Goal: Information Seeking & Learning: Learn about a topic

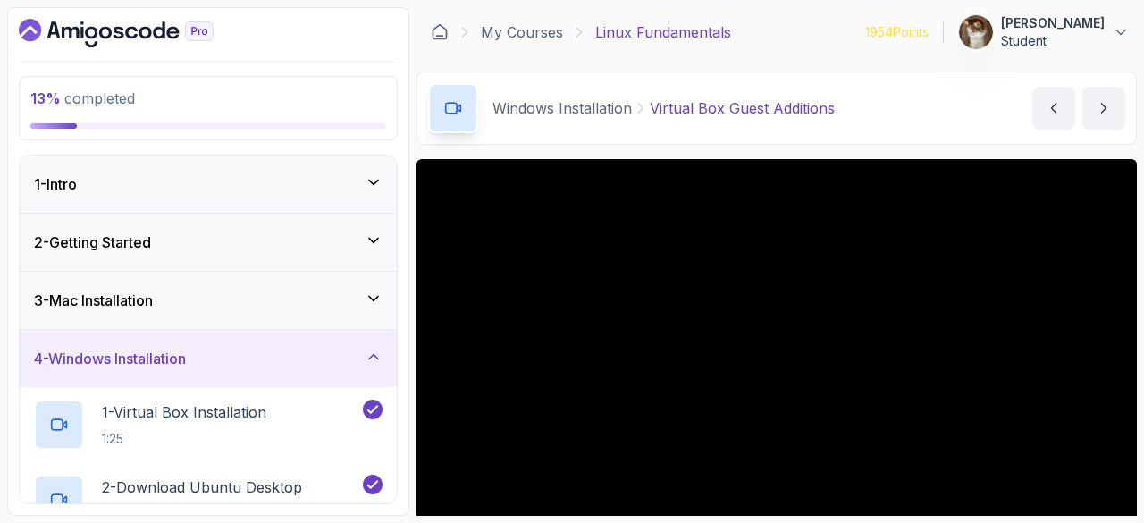
scroll to position [154, 0]
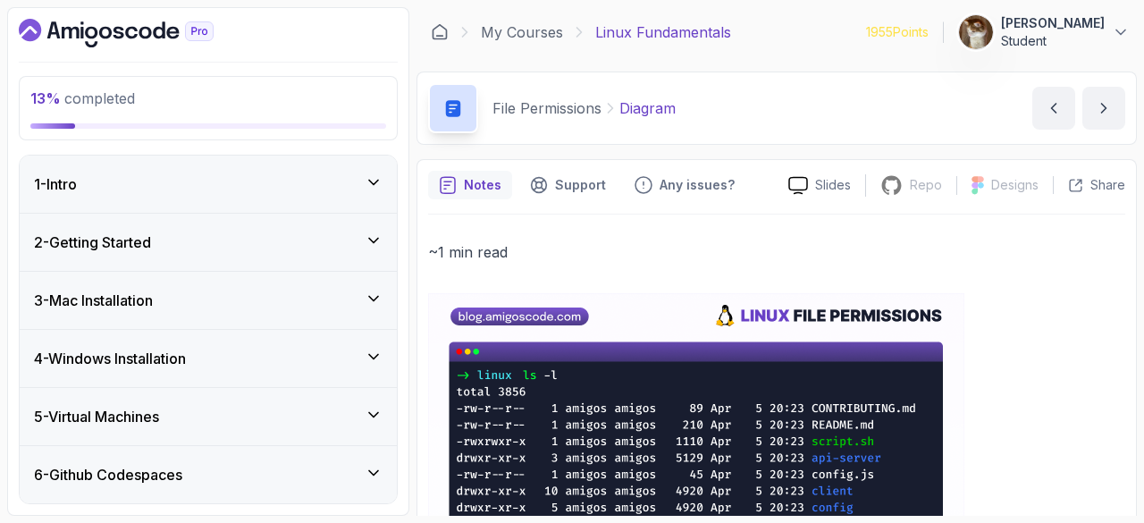
click at [300, 278] on div "3 - Mac Installation" at bounding box center [208, 300] width 377 height 57
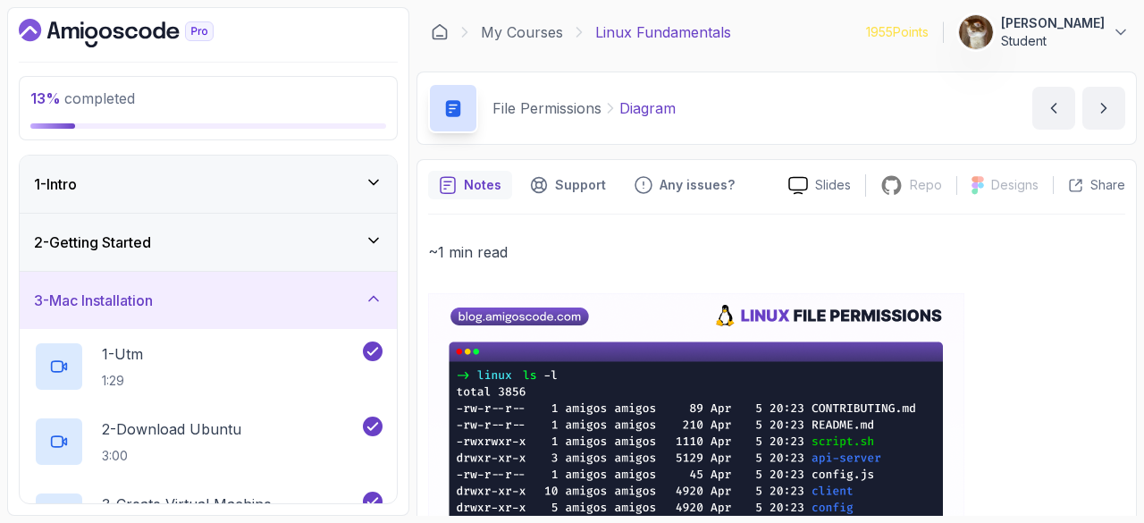
click at [300, 278] on div "3 - Mac Installation" at bounding box center [208, 300] width 377 height 57
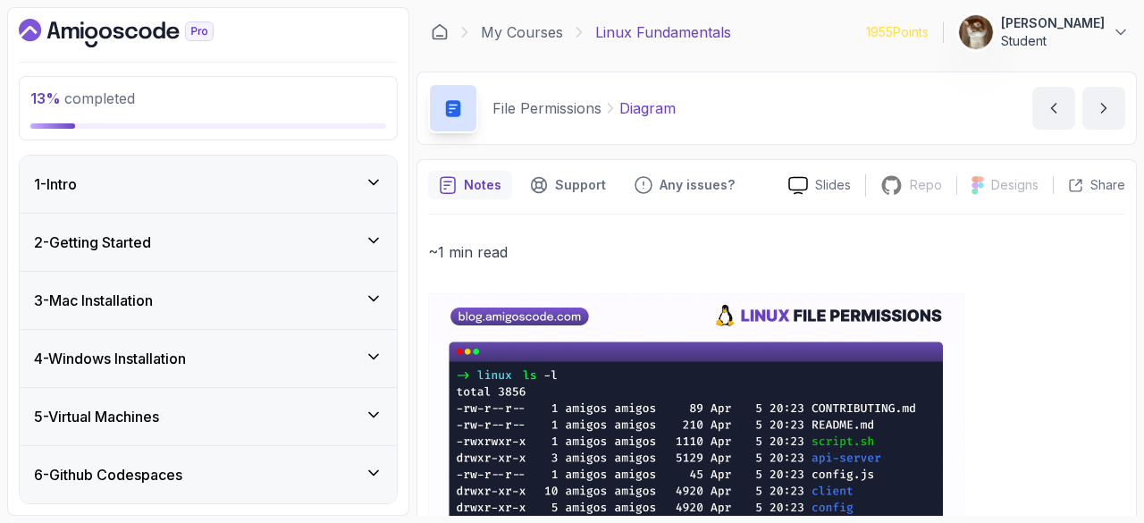
click at [275, 396] on div "5 - Virtual Machines" at bounding box center [208, 416] width 377 height 57
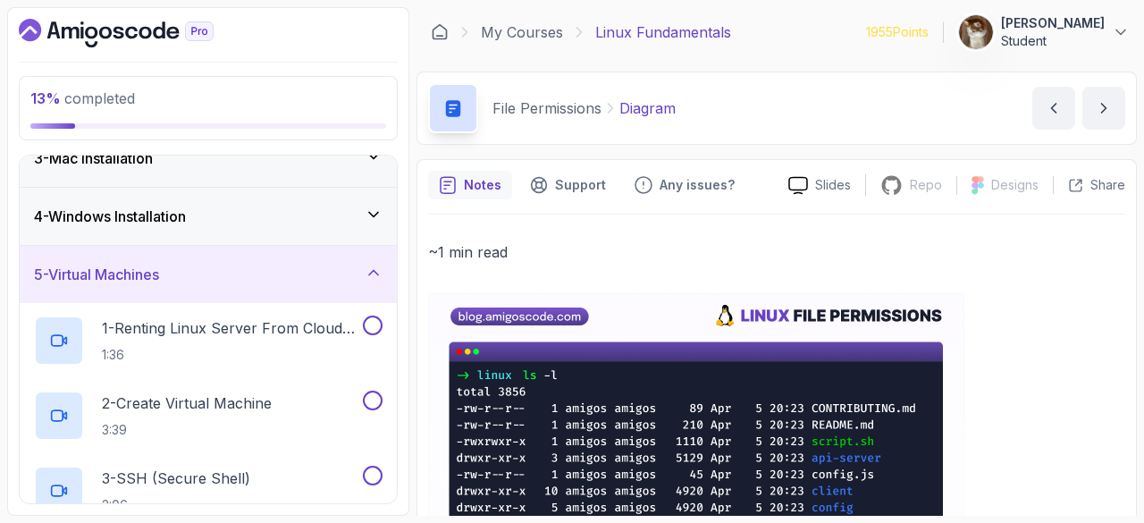
scroll to position [164, 0]
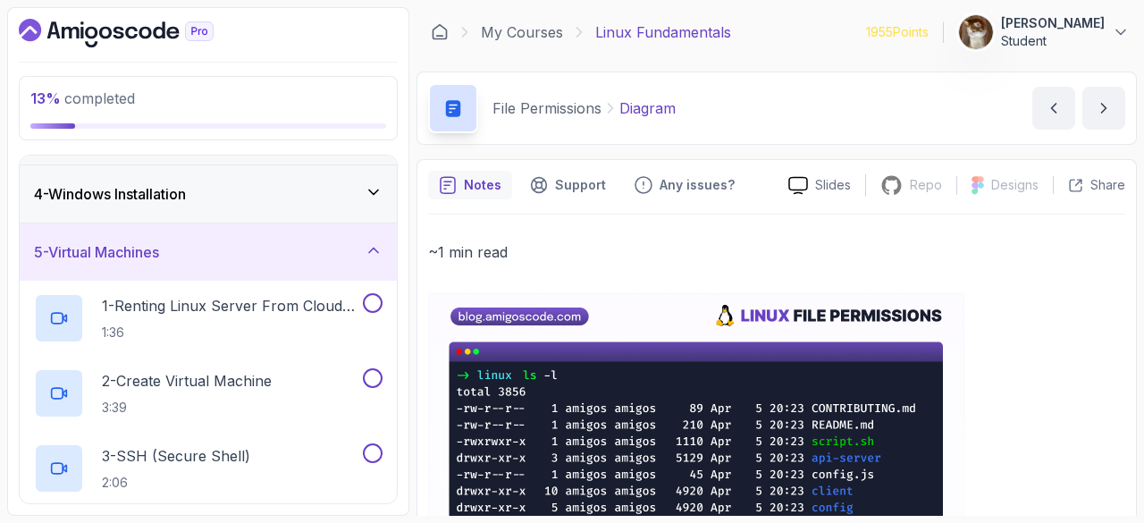
click at [213, 188] on div "4 - Windows Installation" at bounding box center [208, 193] width 349 height 21
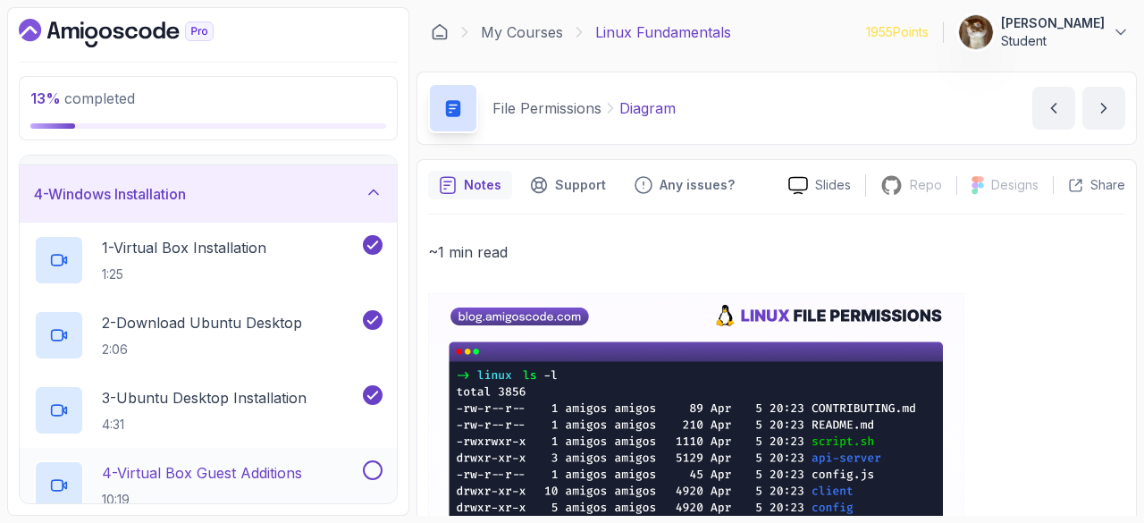
click at [213, 460] on div "4 - Virtual Box Guest Additions 10:19" at bounding box center [196, 485] width 325 height 50
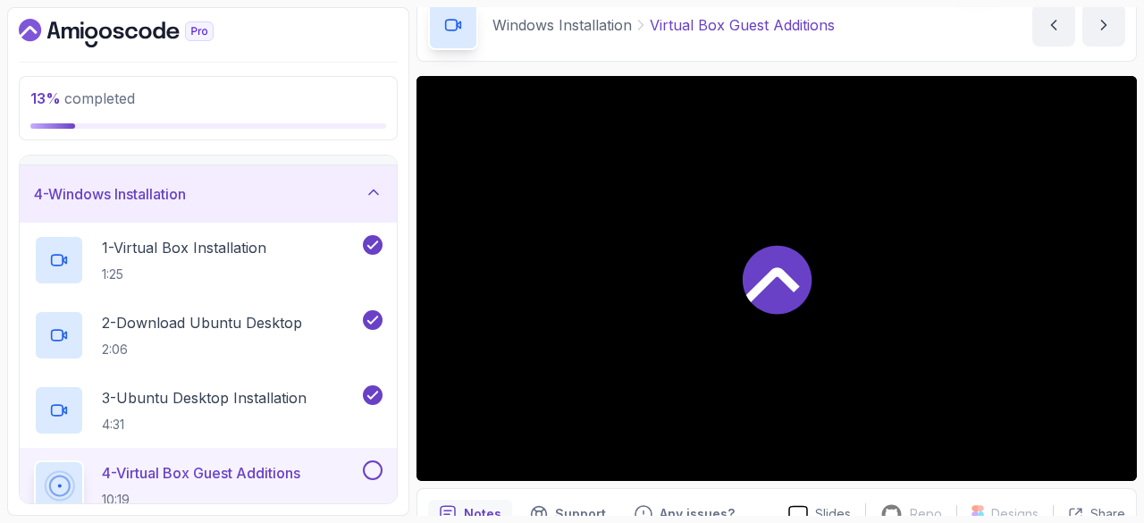
scroll to position [84, 0]
